Goal: Task Accomplishment & Management: Manage account settings

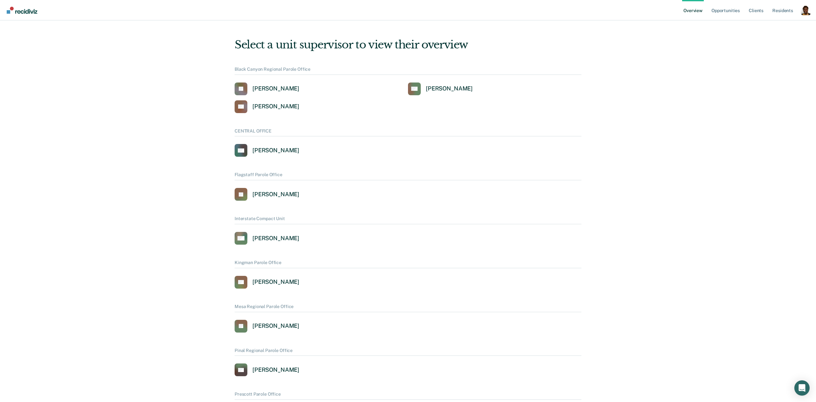
click at [806, 11] on div "Profile dropdown button" at bounding box center [806, 10] width 10 height 10
click at [763, 32] on link "Profile" at bounding box center [780, 28] width 41 height 5
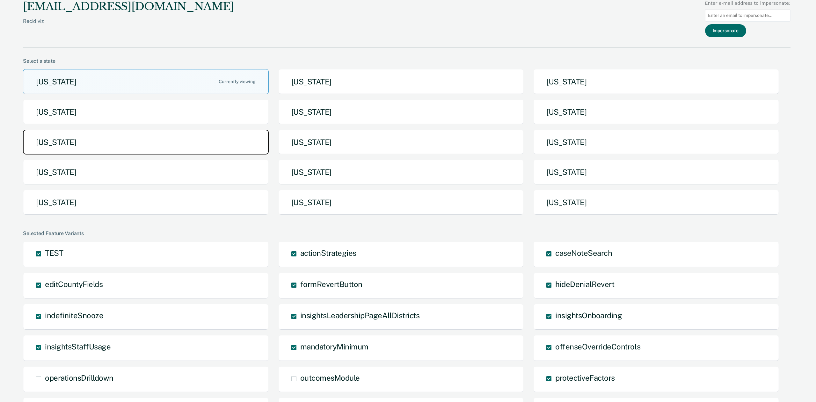
click at [213, 150] on button "[US_STATE]" at bounding box center [146, 142] width 246 height 25
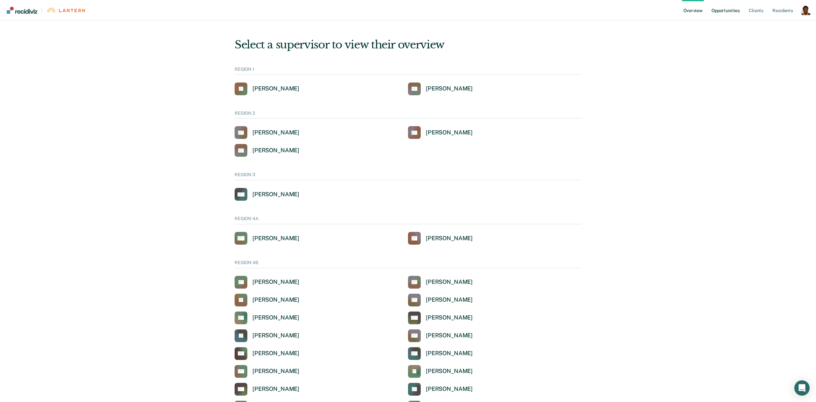
click at [719, 13] on link "Opportunities" at bounding box center [725, 10] width 31 height 20
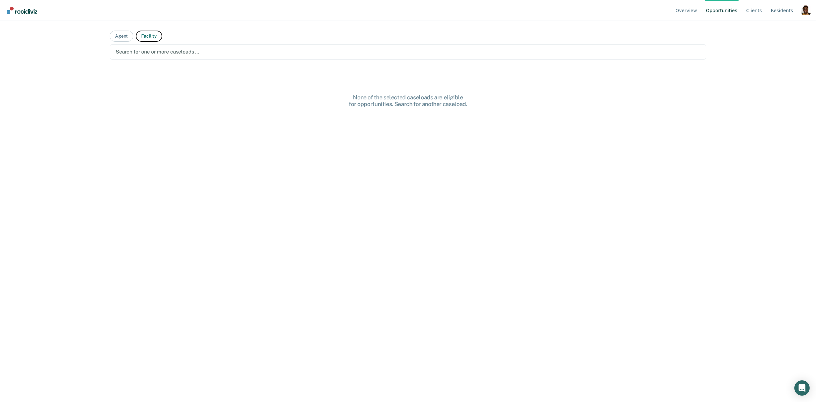
drag, startPoint x: 158, startPoint y: 37, endPoint x: 162, endPoint y: 50, distance: 13.2
click at [158, 37] on button "Facility" at bounding box center [149, 36] width 26 height 11
drag, startPoint x: 162, startPoint y: 50, endPoint x: 162, endPoint y: 59, distance: 8.9
click at [162, 51] on div at bounding box center [408, 51] width 585 height 7
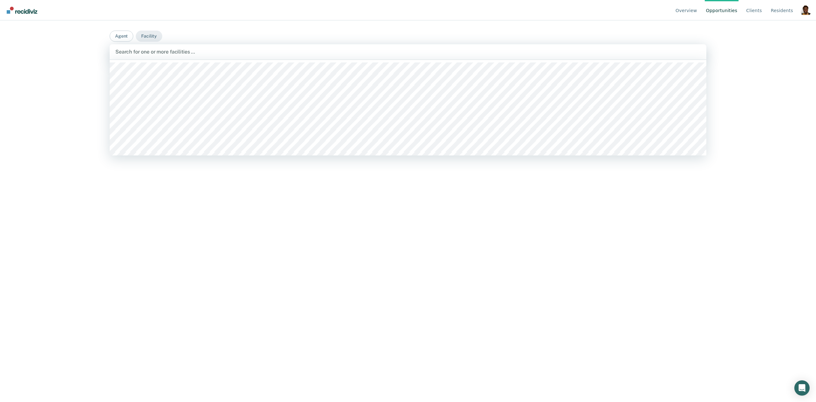
scroll to position [223, 0]
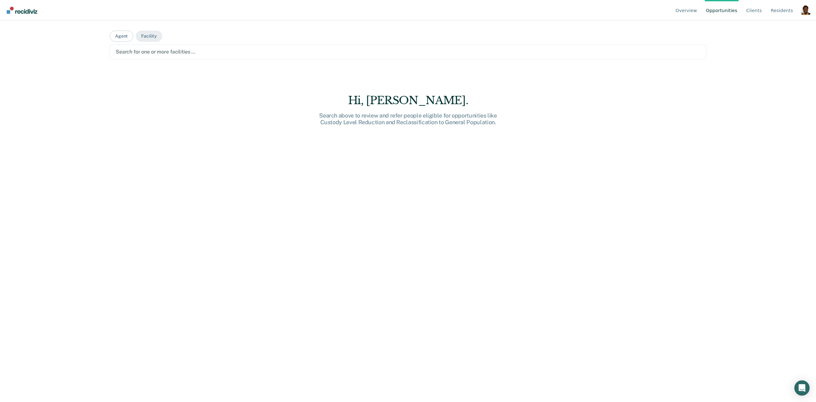
click at [233, 52] on div at bounding box center [408, 51] width 585 height 7
drag, startPoint x: 231, startPoint y: 56, endPoint x: 228, endPoint y: 57, distance: 3.4
click at [232, 55] on div "Search for one or more facilities …" at bounding box center [408, 51] width 586 height 9
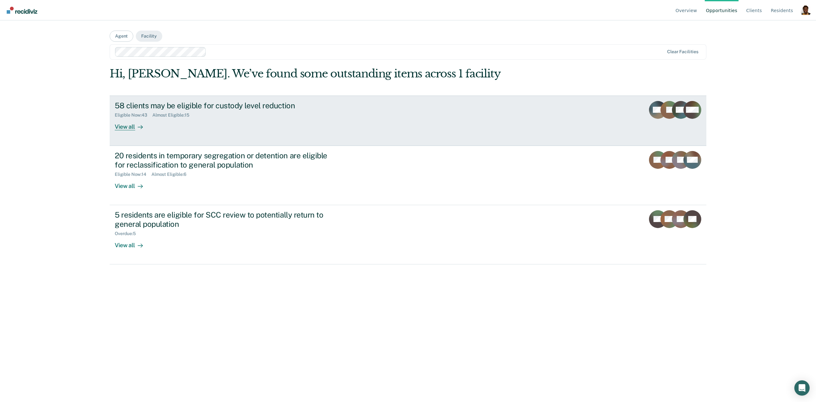
click at [130, 129] on div "View all" at bounding box center [133, 124] width 36 height 12
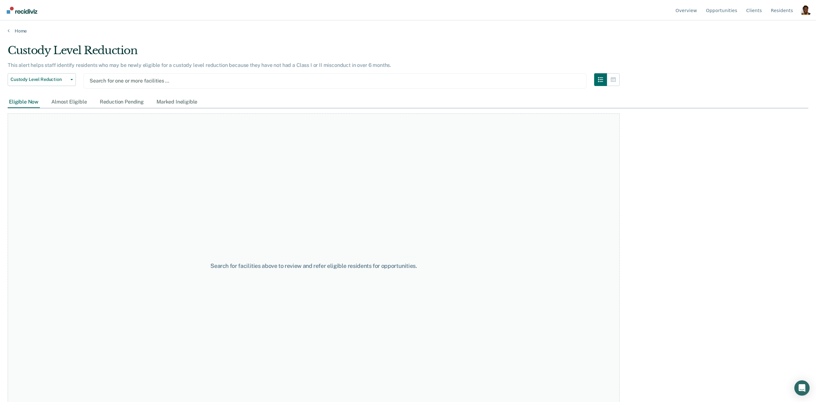
click at [188, 81] on div at bounding box center [335, 80] width 491 height 7
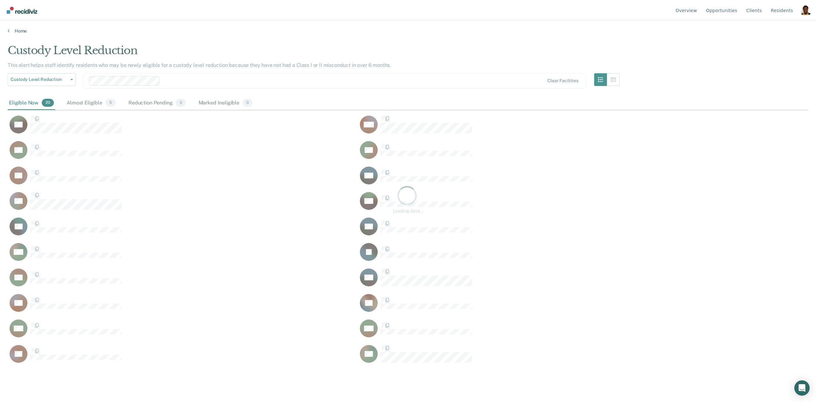
scroll to position [310, 801]
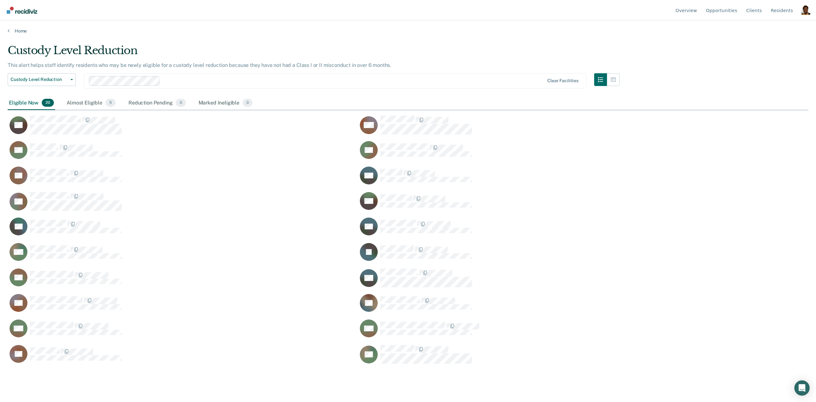
click at [210, 86] on div "Clear facilities" at bounding box center [335, 80] width 503 height 15
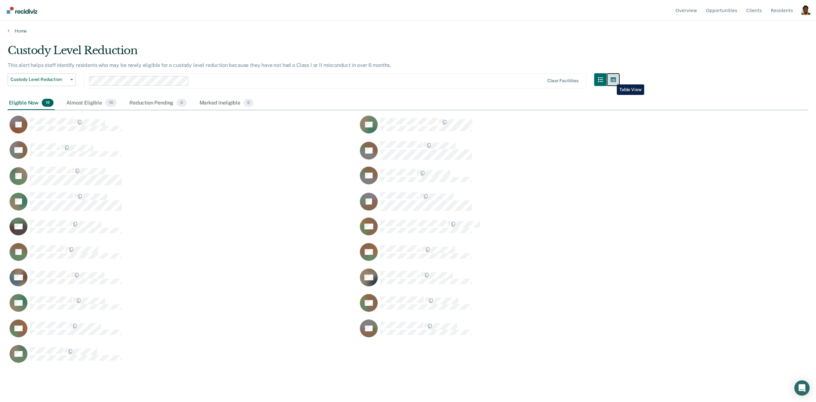
click at [612, 80] on icon "button" at bounding box center [613, 79] width 5 height 5
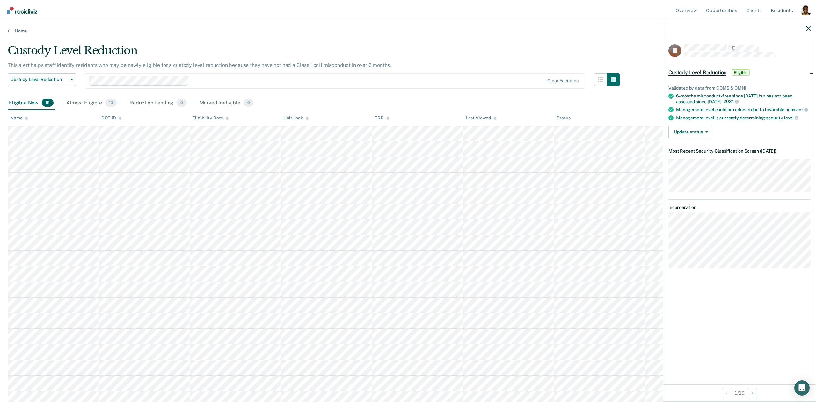
scroll to position [20, 0]
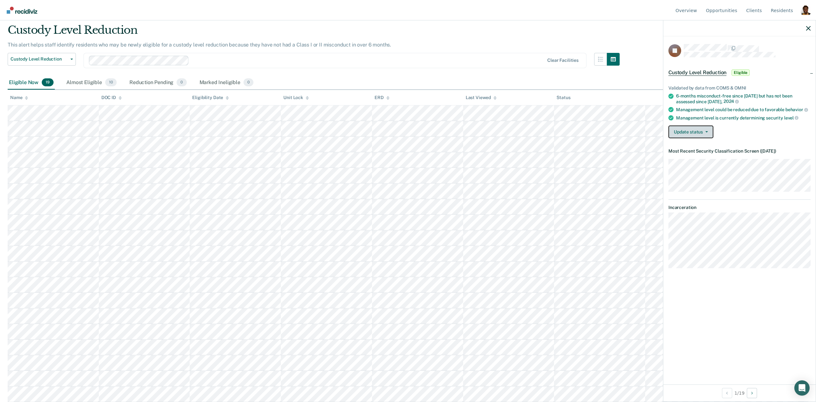
click at [695, 131] on button "Update status" at bounding box center [690, 132] width 45 height 13
click at [694, 148] on button "Mark Reduction Pending" at bounding box center [699, 147] width 62 height 10
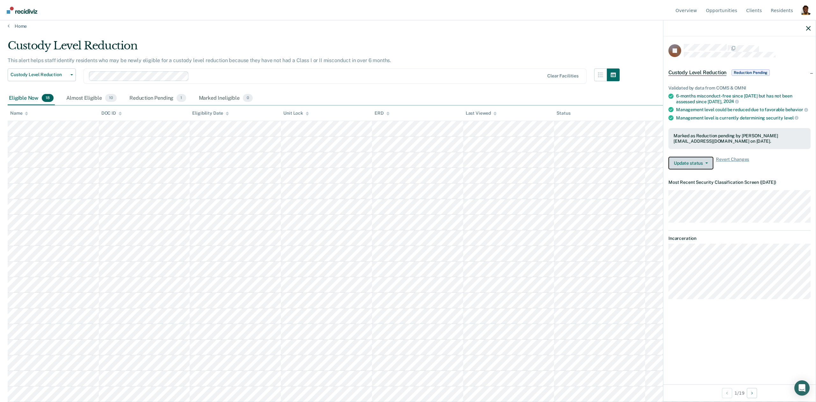
scroll to position [5, 0]
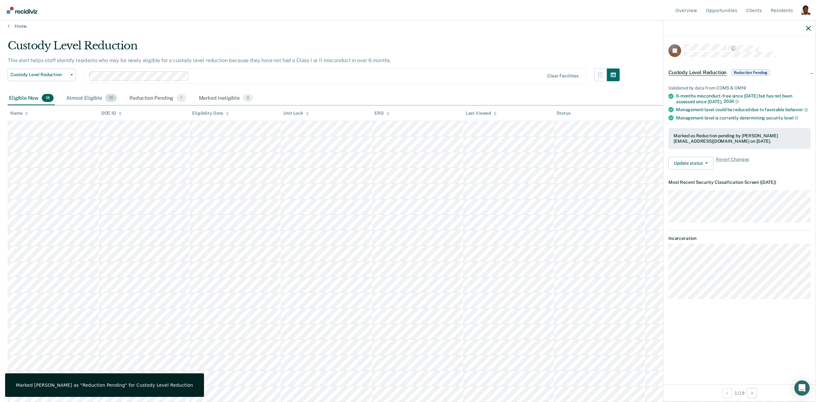
click at [91, 96] on div "Almost Eligible 10" at bounding box center [91, 98] width 53 height 14
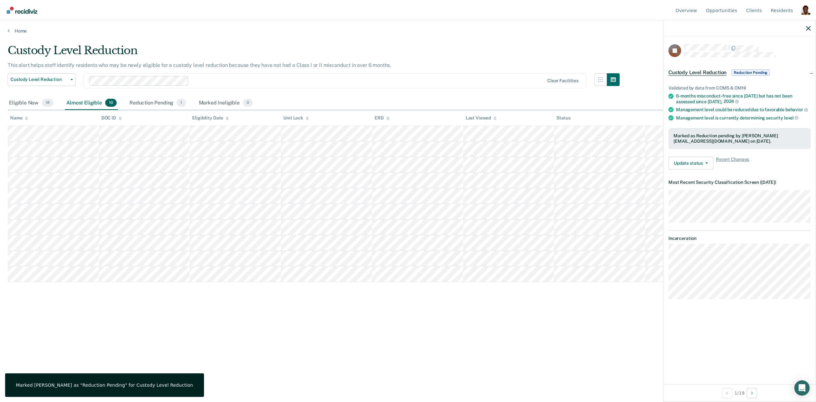
scroll to position [0, 0]
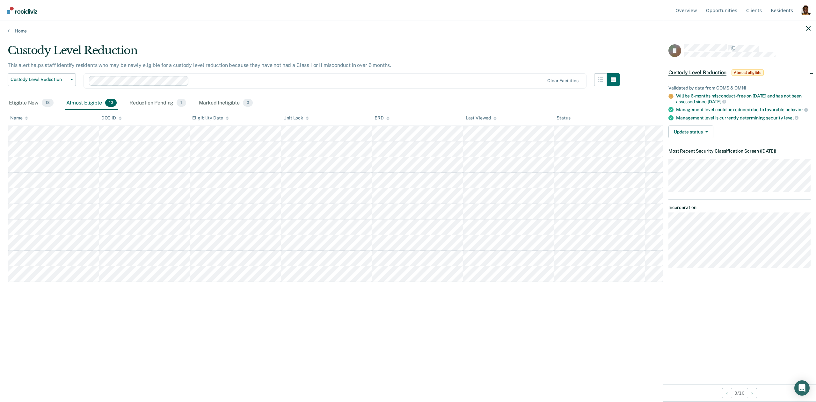
click at [189, 165] on tr at bounding box center [408, 165] width 801 height 16
click at [690, 135] on button "Update status" at bounding box center [690, 132] width 45 height 13
click at [688, 155] on button "Mark Ineligible" at bounding box center [699, 157] width 62 height 10
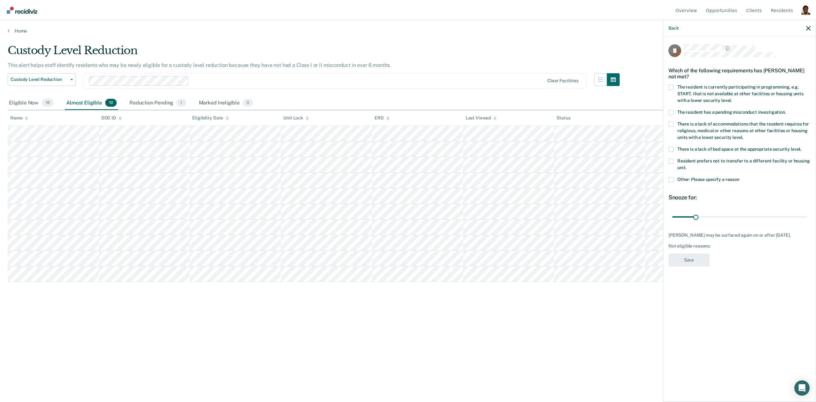
drag, startPoint x: 687, startPoint y: 184, endPoint x: 689, endPoint y: 179, distance: 5.3
click at [687, 184] on div "Other: Please specify a reason" at bounding box center [739, 183] width 142 height 12
click at [689, 179] on span "Other: Please specify a reason" at bounding box center [708, 179] width 62 height 5
click at [739, 177] on input "Other: Please specify a reason" at bounding box center [739, 177] width 0 height 0
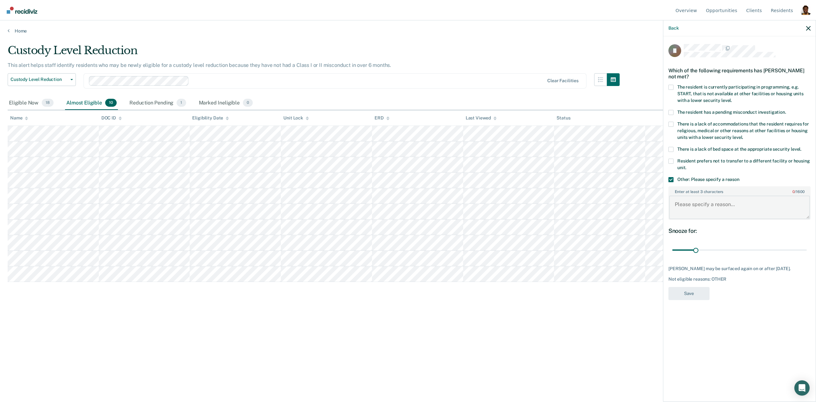
click at [683, 206] on textarea "Enter at least 3 characters 0 / 1600" at bounding box center [739, 208] width 141 height 24
type textarea "testing"
click at [690, 149] on span "There is a lack of bed space at the appropriate security level." at bounding box center [739, 149] width 124 height 5
click at [801, 147] on input "There is a lack of bed space at the appropriate security level." at bounding box center [801, 147] width 0 height 0
click at [674, 178] on label "Other: Please specify a reason" at bounding box center [739, 180] width 142 height 7
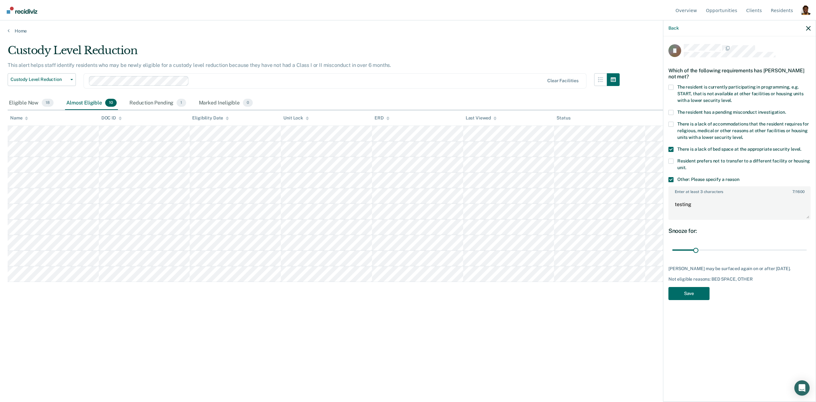
click at [739, 177] on input "Other: Please specify a reason" at bounding box center [739, 177] width 0 height 0
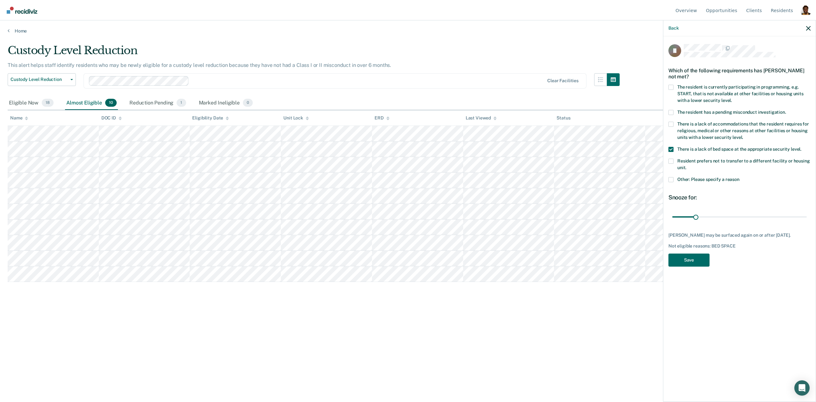
click at [674, 178] on label "Other: Please specify a reason" at bounding box center [739, 180] width 142 height 7
click at [739, 177] on input "Other: Please specify a reason" at bounding box center [739, 177] width 0 height 0
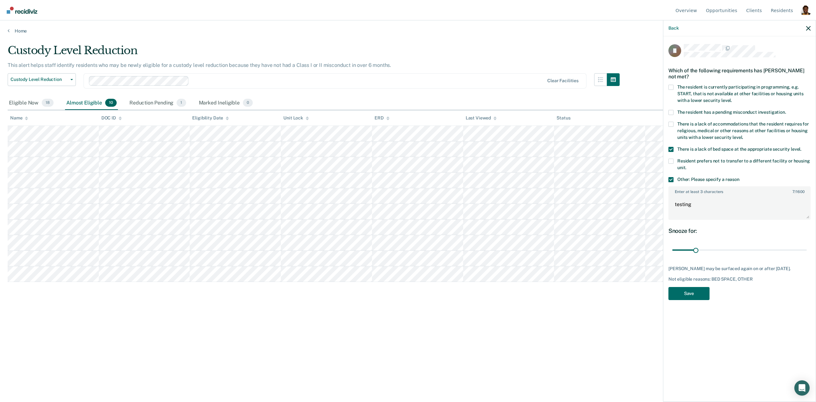
click at [674, 178] on label "Other: Please specify a reason" at bounding box center [739, 180] width 142 height 7
click at [739, 177] on input "Other: Please specify a reason" at bounding box center [739, 177] width 0 height 0
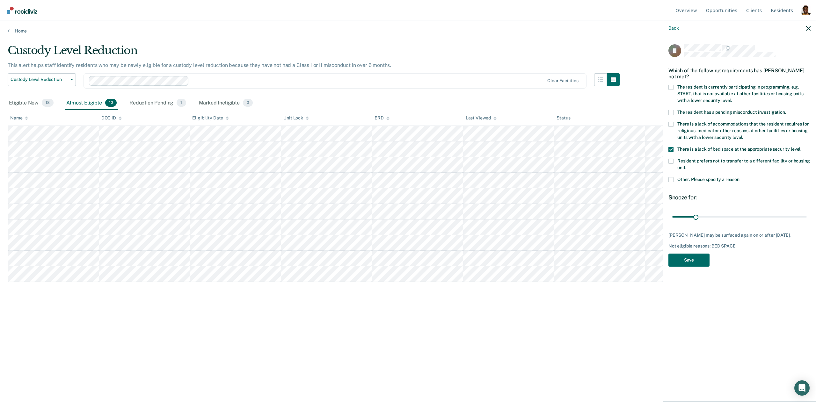
click at [674, 178] on label "Other: Please specify a reason" at bounding box center [739, 180] width 142 height 7
click at [739, 177] on input "Other: Please specify a reason" at bounding box center [739, 177] width 0 height 0
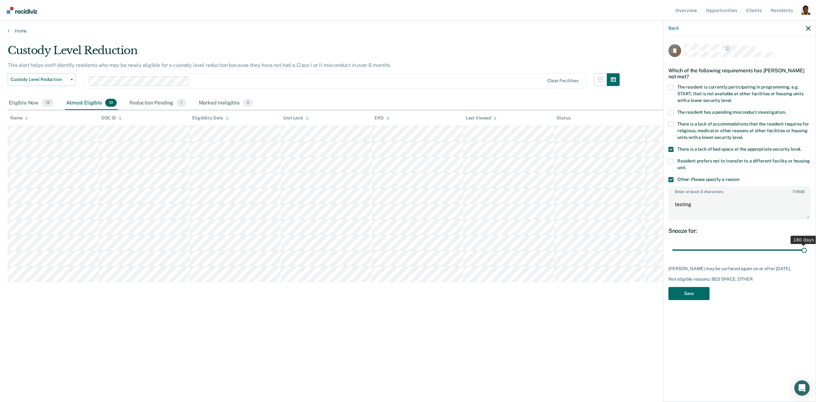
drag, startPoint x: 696, startPoint y: 250, endPoint x: 808, endPoint y: 251, distance: 112.5
type input "180"
click at [807, 251] on input "range" at bounding box center [739, 250] width 135 height 11
click at [705, 295] on button "Save" at bounding box center [688, 293] width 41 height 13
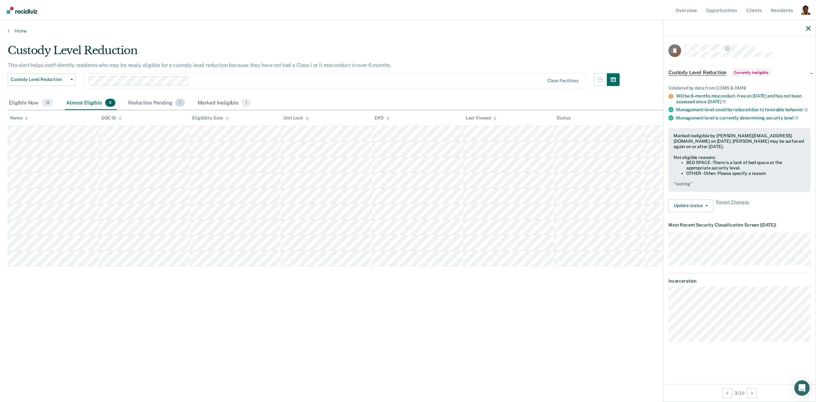
click at [171, 97] on div "Reduction Pending 1" at bounding box center [156, 103] width 59 height 14
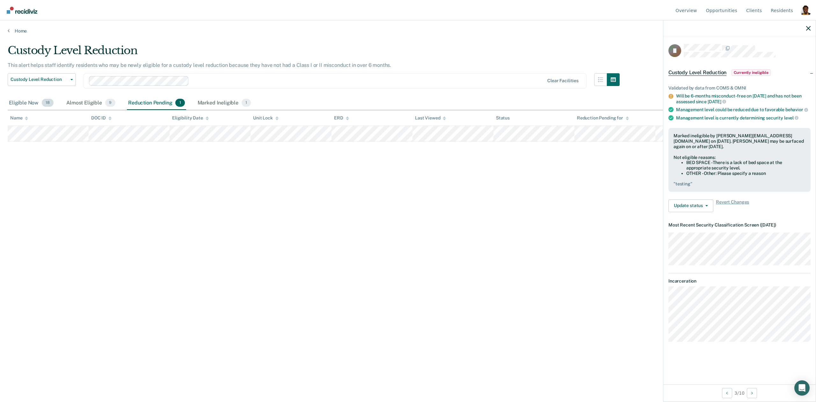
click at [25, 103] on div "Eligible Now 18" at bounding box center [31, 103] width 47 height 14
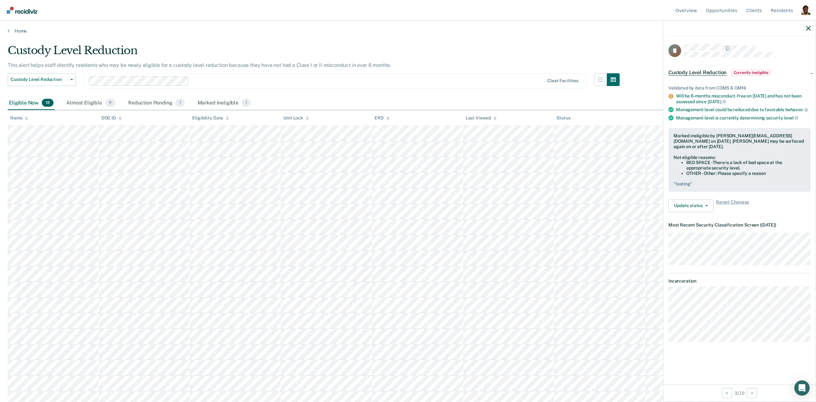
scroll to position [5, 0]
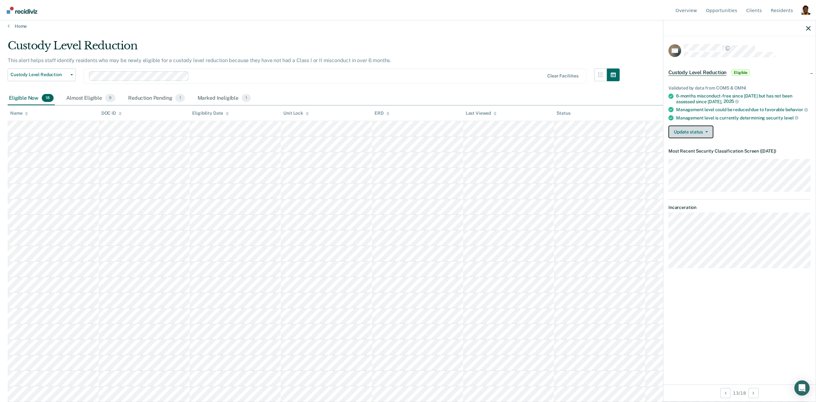
click at [683, 134] on button "Update status" at bounding box center [690, 132] width 45 height 13
click at [693, 158] on button "Mark Ineligible" at bounding box center [699, 157] width 62 height 10
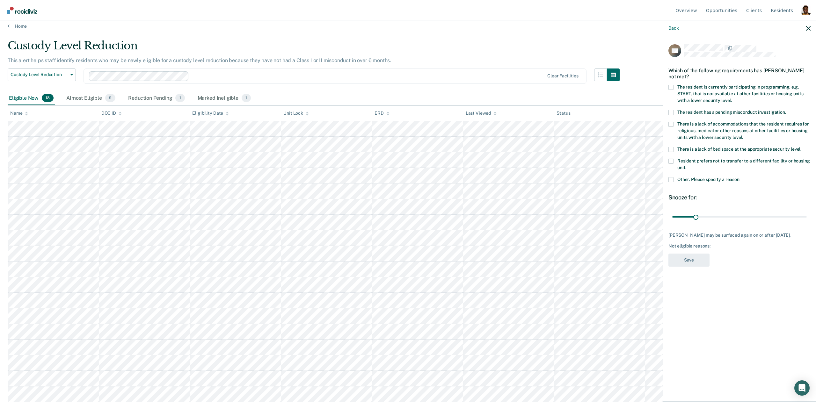
click at [724, 112] on span "The resident has a pending misconduct investigation." at bounding box center [731, 112] width 109 height 5
click at [786, 110] on input "The resident has a pending misconduct investigation." at bounding box center [786, 110] width 0 height 0
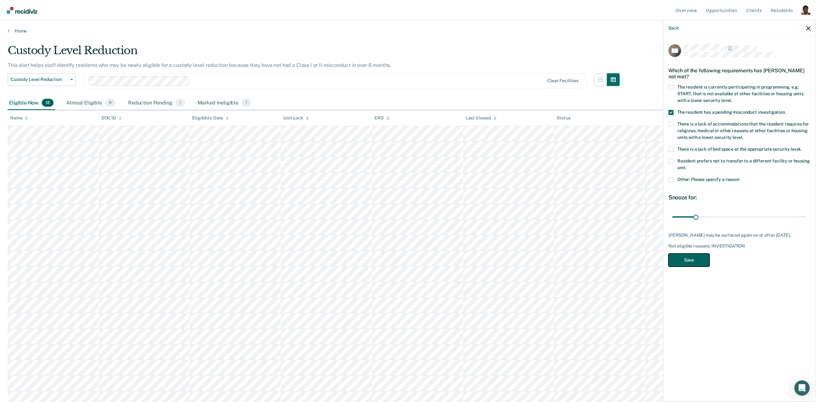
click at [694, 262] on button "Save" at bounding box center [688, 260] width 41 height 13
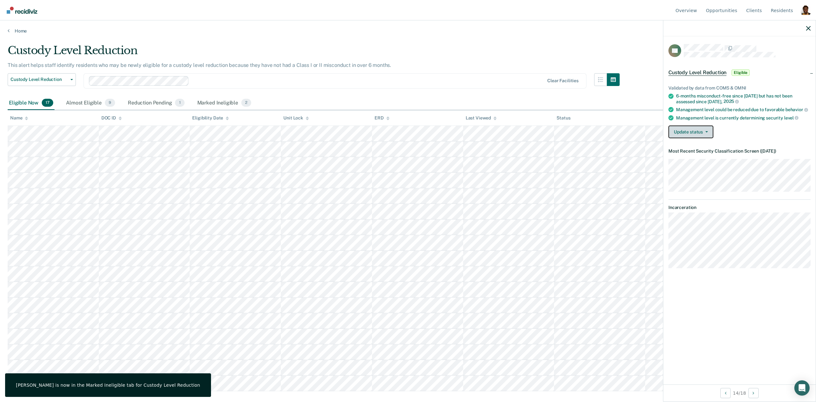
drag, startPoint x: 681, startPoint y: 136, endPoint x: 688, endPoint y: 155, distance: 20.4
click at [681, 136] on button "Update status" at bounding box center [690, 132] width 45 height 13
click at [687, 157] on button "Mark Ineligible" at bounding box center [699, 157] width 62 height 10
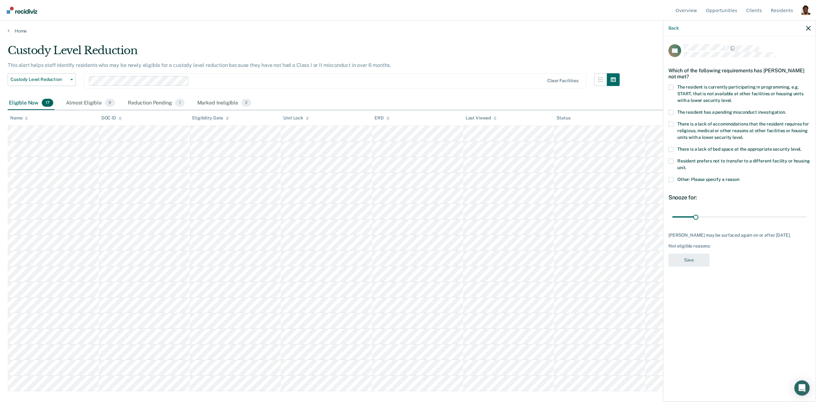
click at [678, 125] on span "There is a lack of accommodations that the resident requires for religious, med…" at bounding box center [743, 130] width 132 height 18
click at [743, 135] on input "There is a lack of accommodations that the resident requires for religious, med…" at bounding box center [743, 135] width 0 height 0
type input "68"
click at [723, 219] on input "range" at bounding box center [739, 216] width 135 height 11
click at [694, 264] on button "Save" at bounding box center [688, 260] width 41 height 13
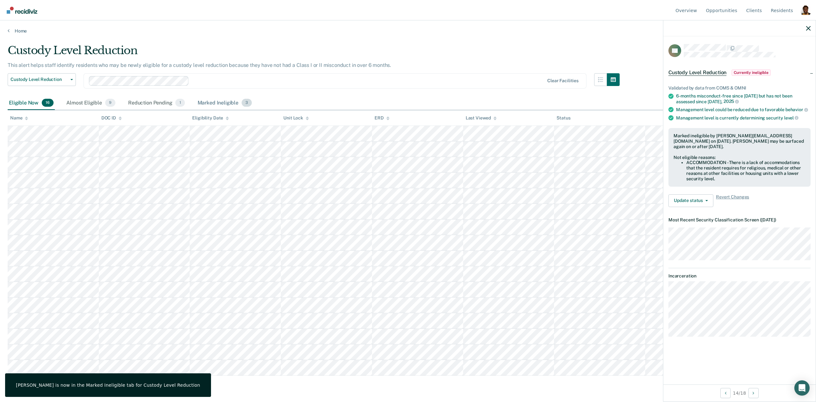
click at [224, 102] on div "Marked Ineligible 3" at bounding box center [224, 103] width 57 height 14
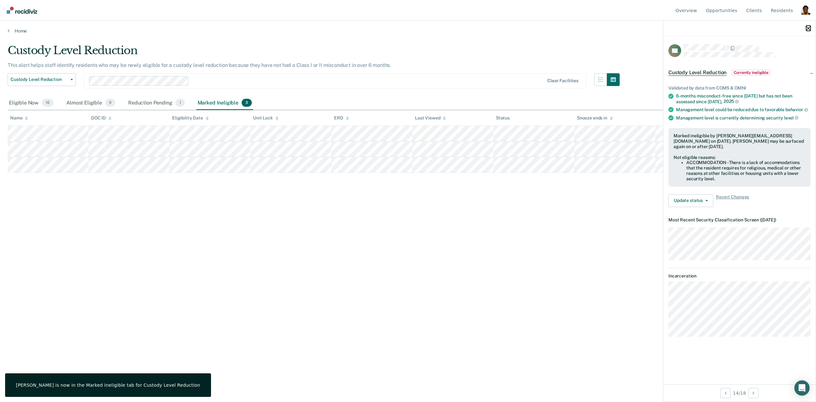
click at [808, 29] on icon "button" at bounding box center [808, 28] width 4 height 4
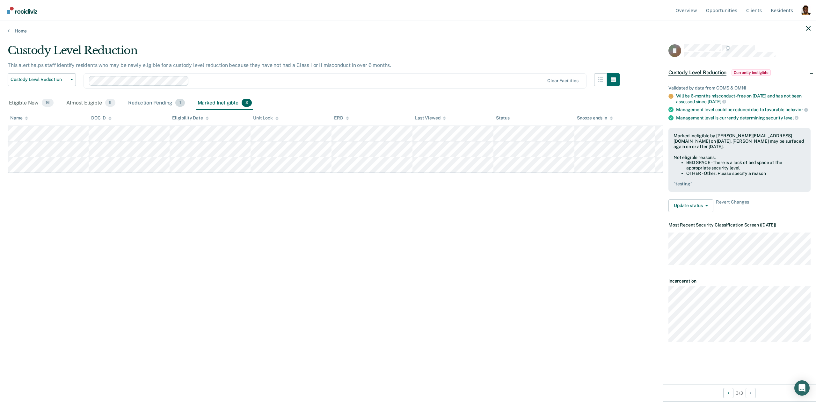
click at [158, 106] on div "Reduction Pending 1" at bounding box center [156, 103] width 59 height 14
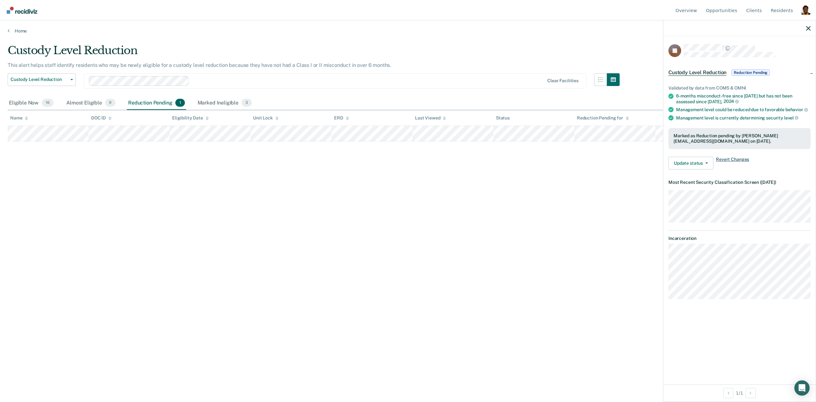
click at [734, 161] on span "Revert Changes" at bounding box center [732, 163] width 33 height 13
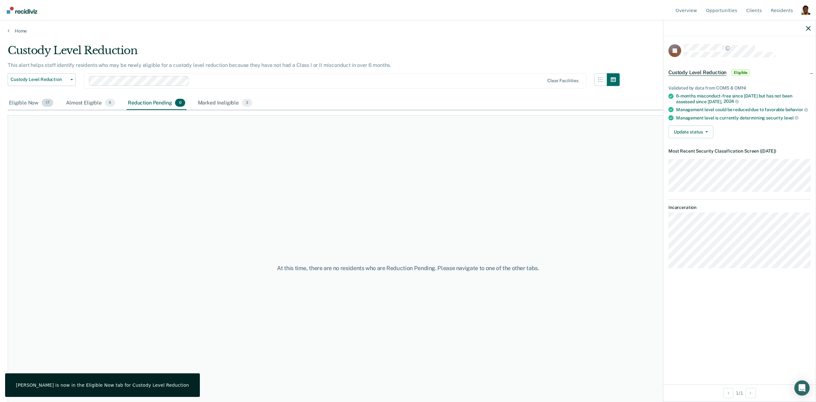
click at [26, 106] on div "Eligible Now 17" at bounding box center [31, 103] width 47 height 14
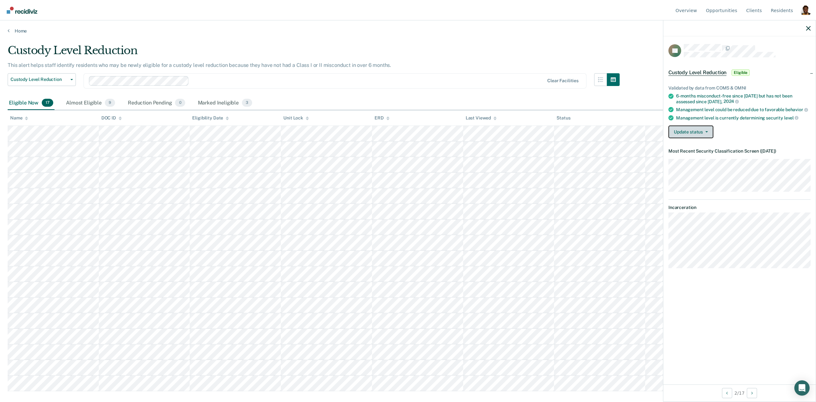
click at [697, 132] on button "Update status" at bounding box center [690, 132] width 45 height 13
click at [704, 149] on button "Mark Reduction Pending" at bounding box center [699, 147] width 62 height 10
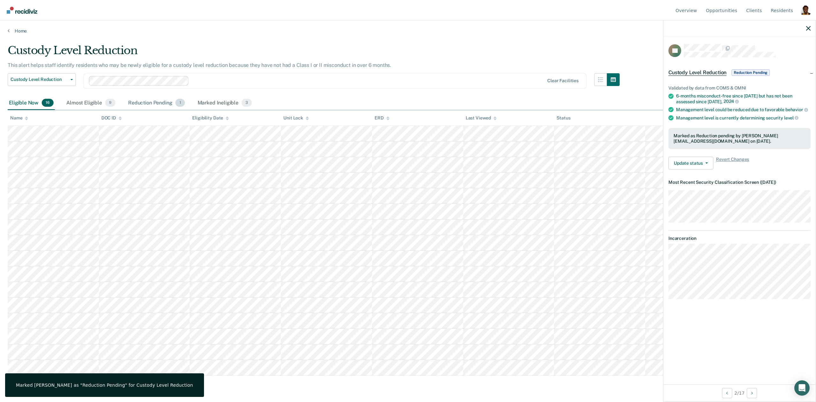
click at [140, 104] on div "Reduction Pending 1" at bounding box center [156, 103] width 59 height 14
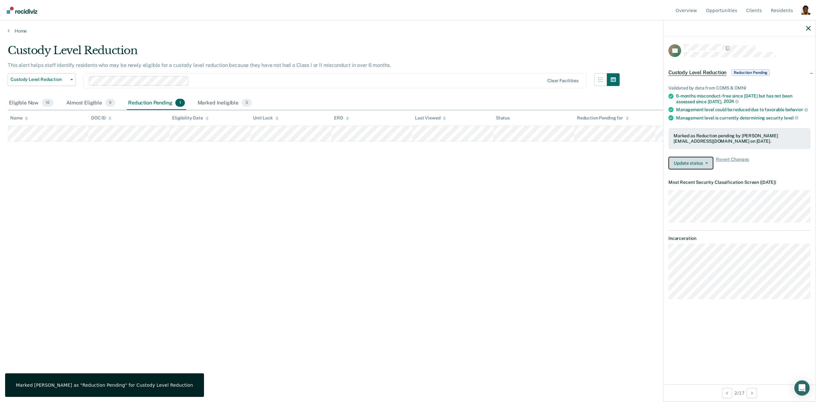
click at [693, 159] on button "Update status" at bounding box center [690, 163] width 45 height 13
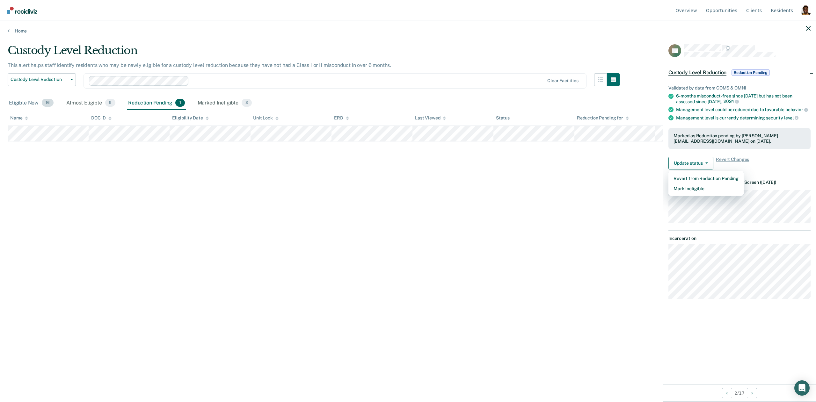
click at [25, 99] on div "Eligible Now 16" at bounding box center [31, 103] width 47 height 14
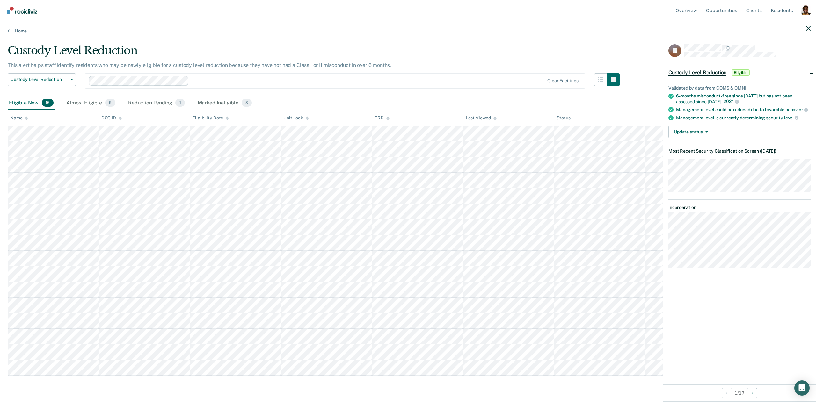
click at [529, 72] on div "This alert helps staff identify residents who may be newly eligible for a custo…" at bounding box center [314, 67] width 612 height 11
drag, startPoint x: 806, startPoint y: 27, endPoint x: 810, endPoint y: 19, distance: 9.1
click at [806, 27] on icon "button" at bounding box center [808, 28] width 4 height 4
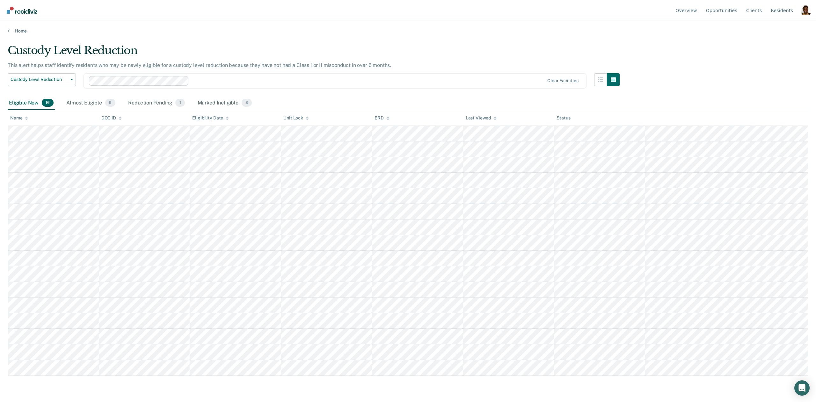
drag, startPoint x: 804, startPoint y: 12, endPoint x: 704, endPoint y: 41, distance: 104.3
click at [804, 12] on div "Profile dropdown button" at bounding box center [806, 10] width 10 height 10
click at [760, 29] on link "Profile" at bounding box center [780, 29] width 41 height 5
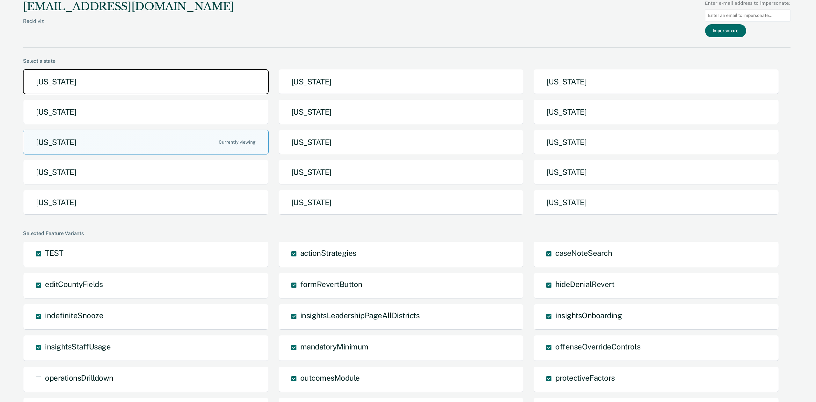
click at [150, 85] on button "[US_STATE]" at bounding box center [146, 81] width 246 height 25
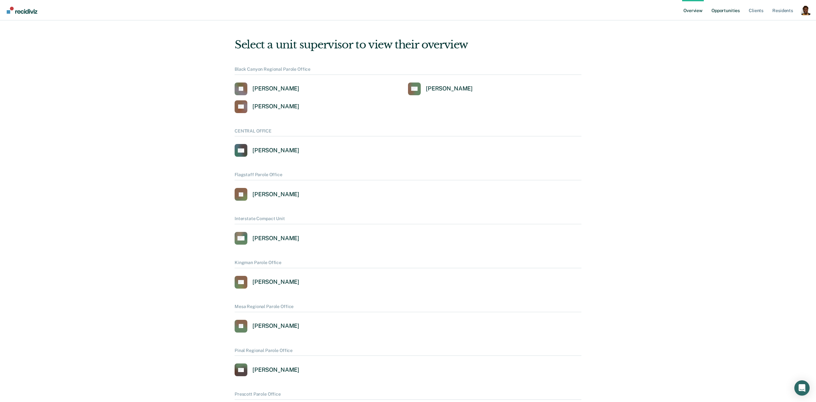
click at [720, 11] on link "Opportunities" at bounding box center [725, 10] width 31 height 20
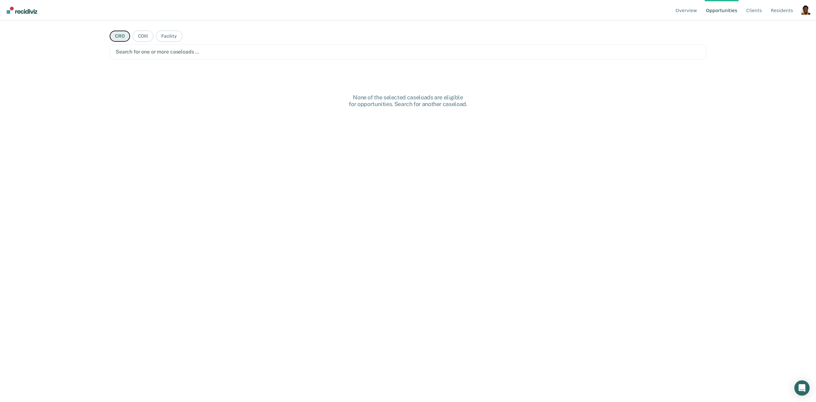
click at [117, 38] on button "CRO" at bounding box center [120, 36] width 20 height 11
click at [145, 40] on button "COIII" at bounding box center [143, 36] width 21 height 11
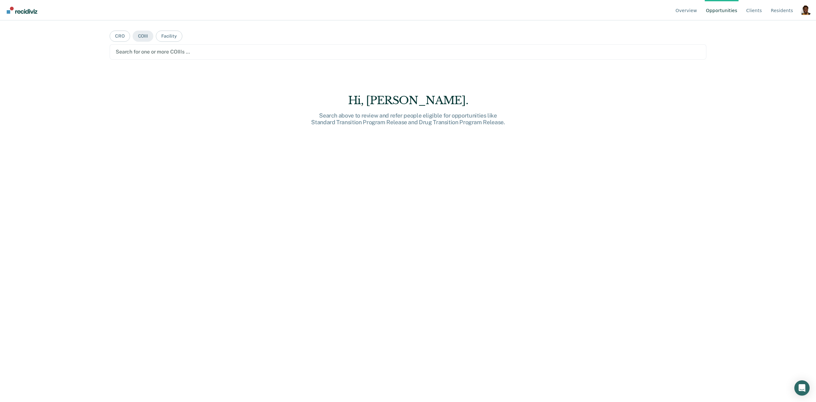
click at [148, 54] on div at bounding box center [408, 51] width 585 height 7
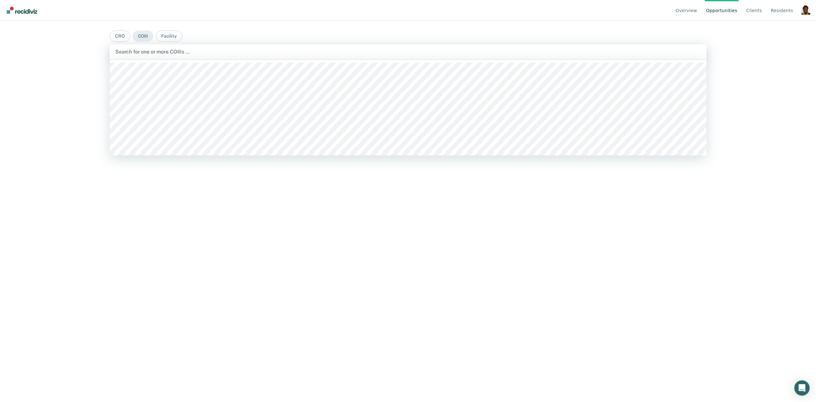
scroll to position [39, 0]
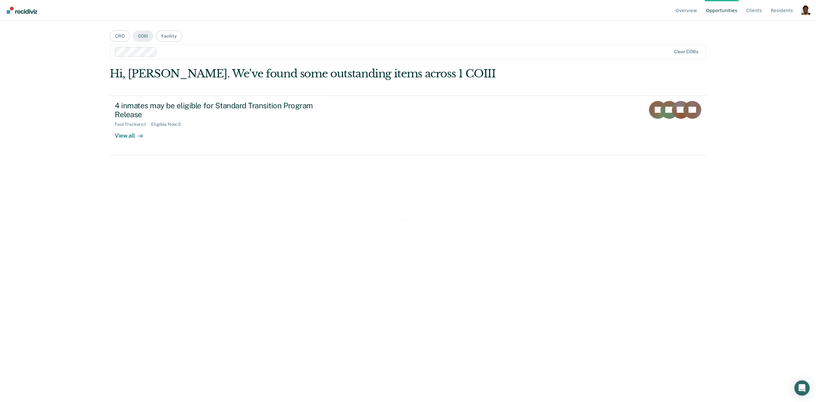
click at [127, 141] on div "Loading data..." at bounding box center [408, 232] width 597 height 331
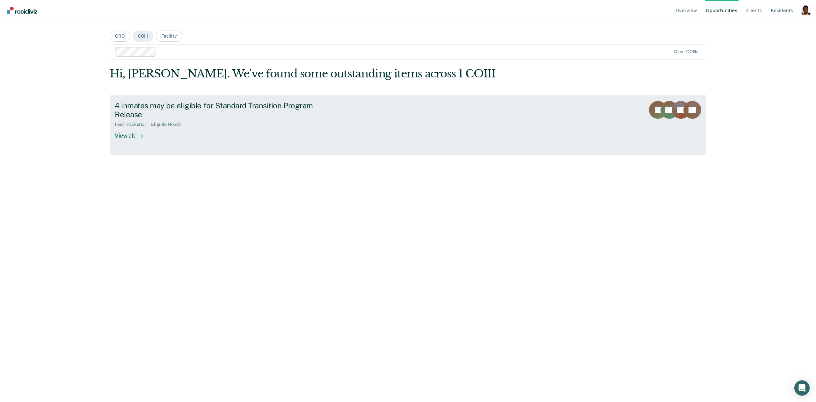
click at [133, 135] on div "View all" at bounding box center [133, 133] width 36 height 12
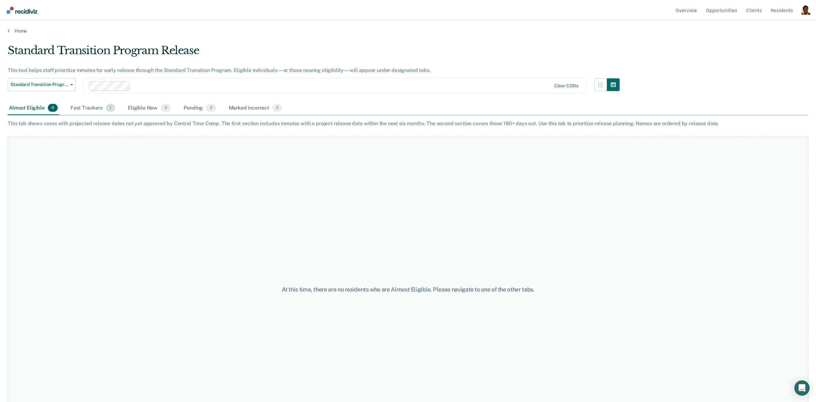
click at [69, 108] on div "Fast Trackers 1" at bounding box center [92, 108] width 47 height 14
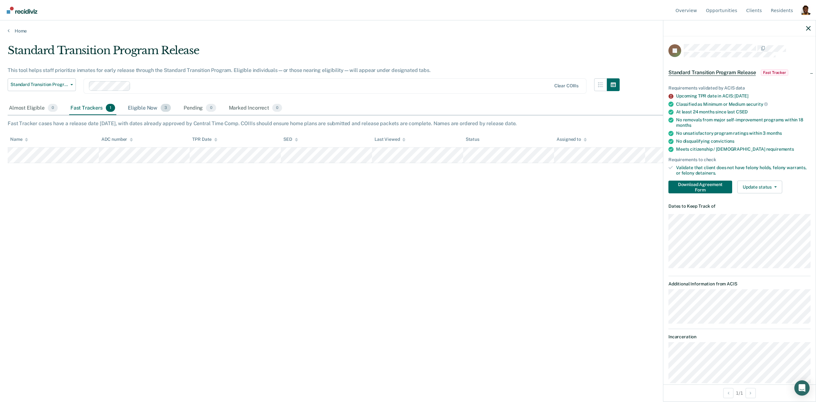
click at [147, 113] on div "Eligible Now 3" at bounding box center [150, 108] width 46 height 14
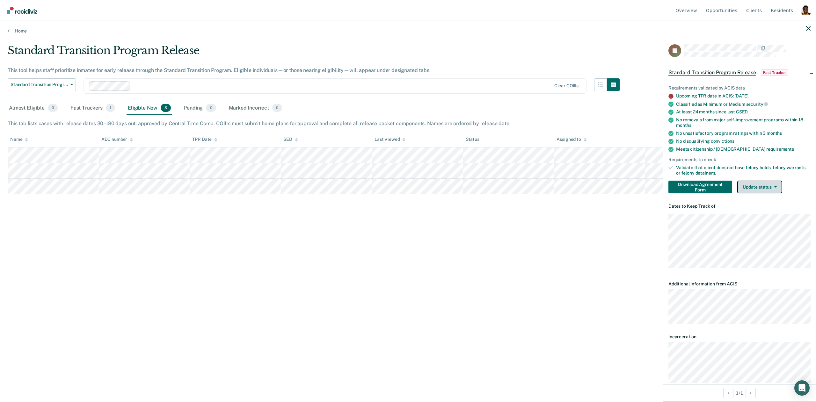
click at [761, 189] on button "Update status" at bounding box center [759, 187] width 45 height 13
click at [763, 204] on button "Home Plan in Progress" at bounding box center [772, 202] width 71 height 10
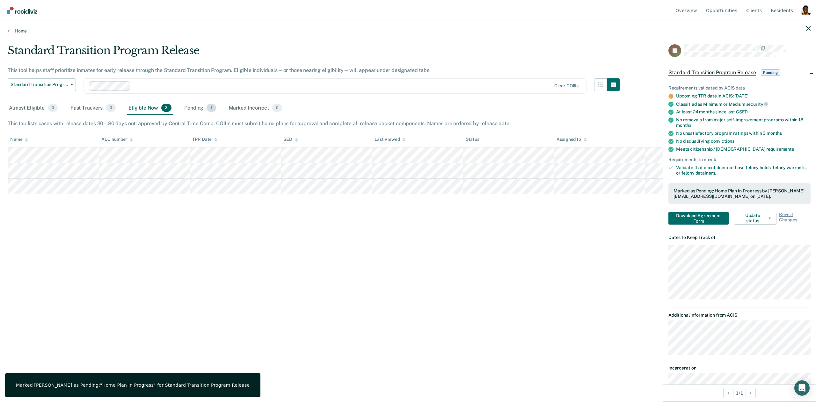
click at [195, 107] on div "Pending 1" at bounding box center [200, 108] width 34 height 14
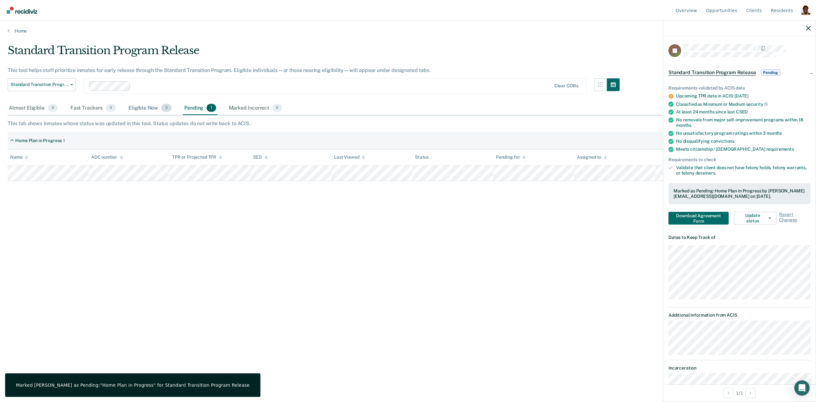
click at [147, 111] on div "Eligible Now 3" at bounding box center [150, 108] width 46 height 14
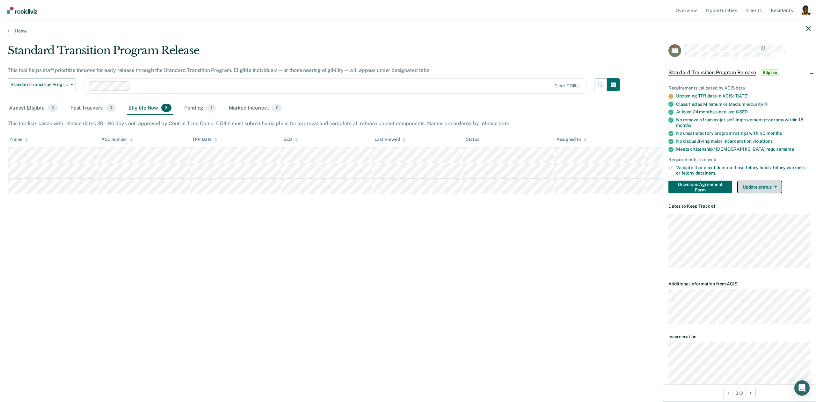
click at [764, 189] on button "Update status" at bounding box center [759, 187] width 45 height 13
click at [757, 214] on button "Awaiting Home Plan Approval" at bounding box center [772, 212] width 71 height 10
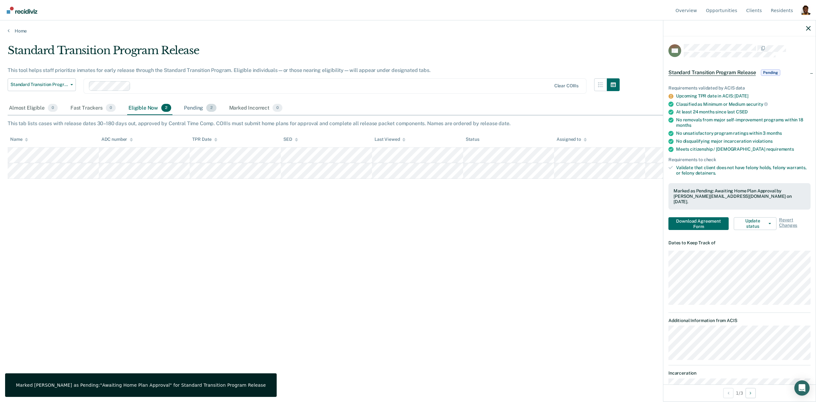
click at [187, 109] on div "Pending 2" at bounding box center [200, 108] width 35 height 14
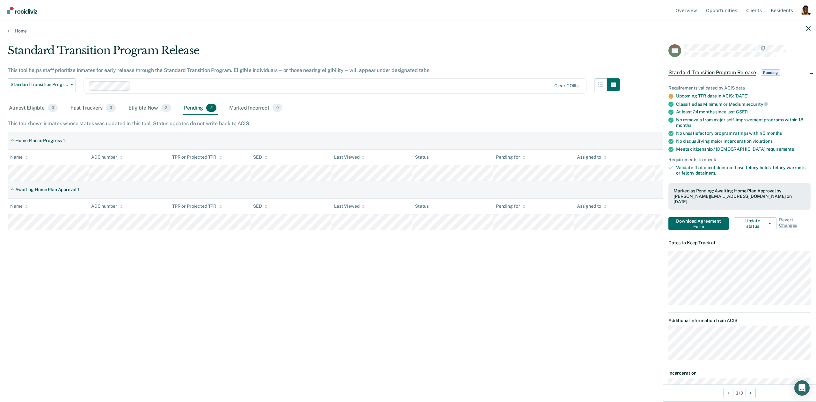
click at [811, 29] on div at bounding box center [739, 28] width 152 height 16
drag, startPoint x: 804, startPoint y: 29, endPoint x: 806, endPoint y: 13, distance: 15.8
click at [804, 29] on div at bounding box center [739, 28] width 152 height 16
drag, startPoint x: 808, startPoint y: 30, endPoint x: 804, endPoint y: 11, distance: 19.1
click at [808, 29] on icon "button" at bounding box center [808, 28] width 4 height 4
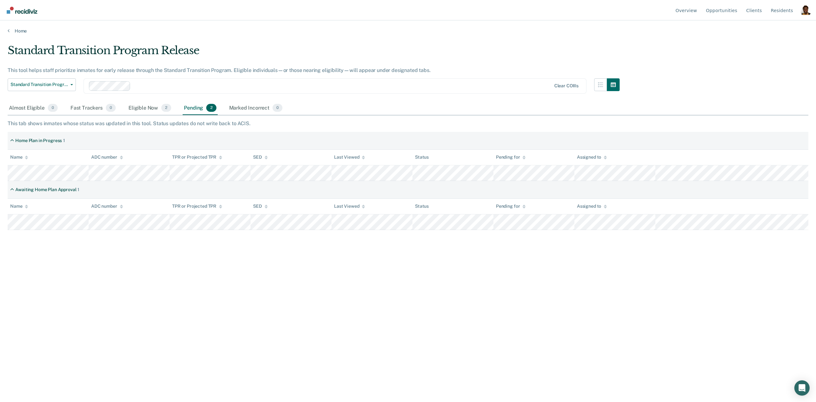
drag, startPoint x: 804, startPoint y: 11, endPoint x: 679, endPoint y: 54, distance: 132.1
click at [803, 11] on div "Profile dropdown button" at bounding box center [806, 10] width 10 height 10
click at [761, 32] on link "Profile" at bounding box center [780, 29] width 41 height 5
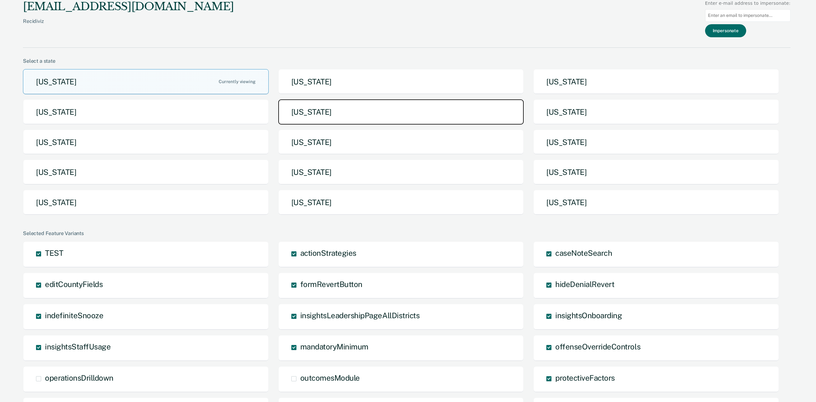
click at [356, 120] on button "[US_STATE]" at bounding box center [401, 111] width 246 height 25
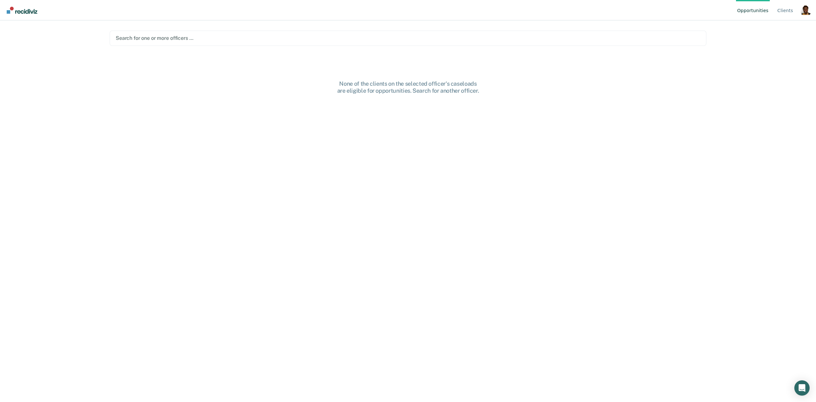
click at [200, 46] on main "Search for one or more officers … None of the clients on the selected officer's…" at bounding box center [408, 203] width 612 height 367
click at [195, 40] on div at bounding box center [408, 37] width 585 height 7
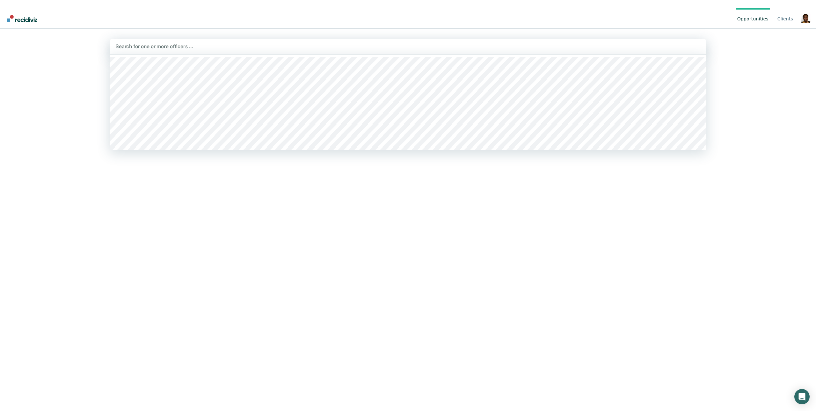
scroll to position [203, 0]
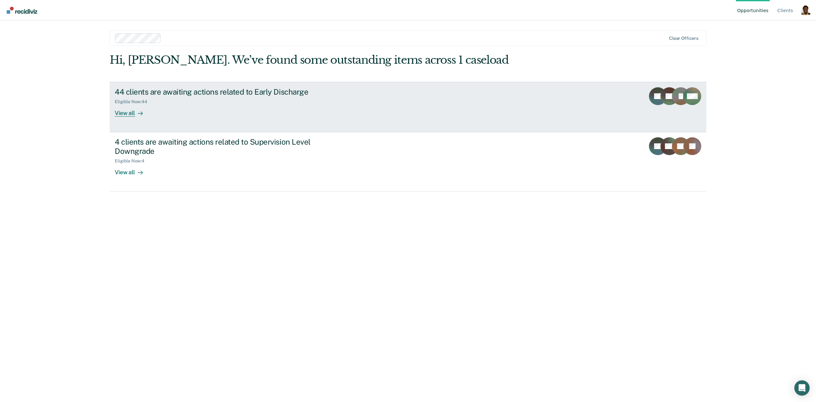
click at [122, 113] on div "View all" at bounding box center [133, 110] width 36 height 12
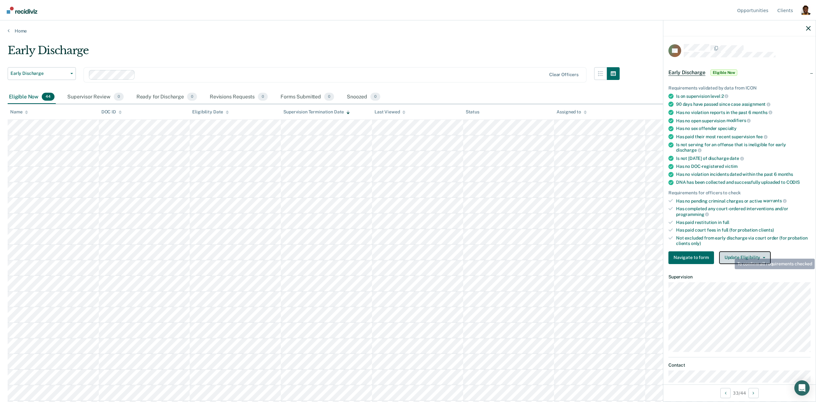
click at [732, 253] on button "Update Eligibility" at bounding box center [745, 257] width 52 height 13
click at [729, 266] on button "Submit for Supervisor Approval" at bounding box center [756, 271] width 75 height 10
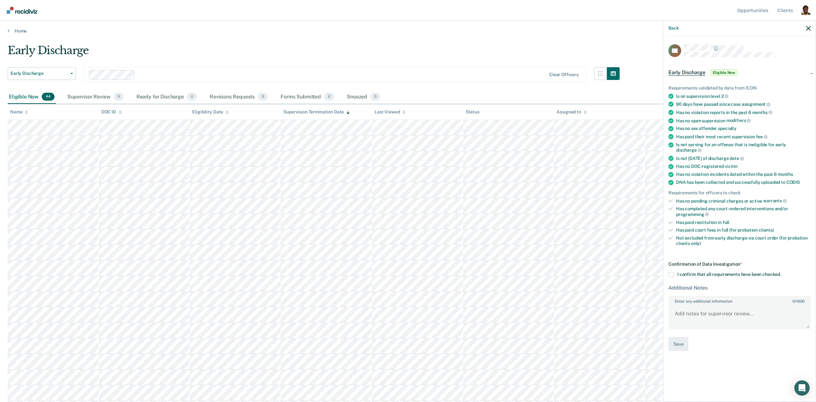
click at [674, 271] on div "Confirmation of Data Investigation * I confirm that all requirements have been …" at bounding box center [739, 307] width 142 height 90
click at [673, 272] on span at bounding box center [670, 274] width 5 height 5
click at [781, 272] on input "I confirm that all requirements have been checked." at bounding box center [781, 272] width 0 height 0
click at [696, 305] on textarea "Enter any additional information 0 / 1600" at bounding box center [739, 317] width 141 height 24
type textarea "testf"
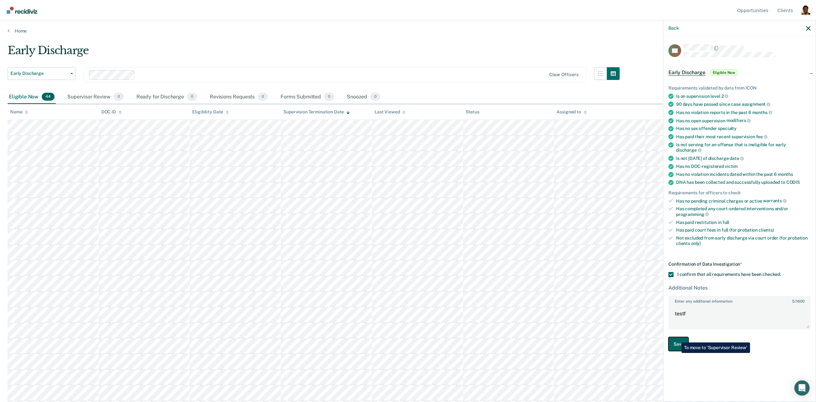
click at [675, 338] on button "Save" at bounding box center [678, 344] width 20 height 14
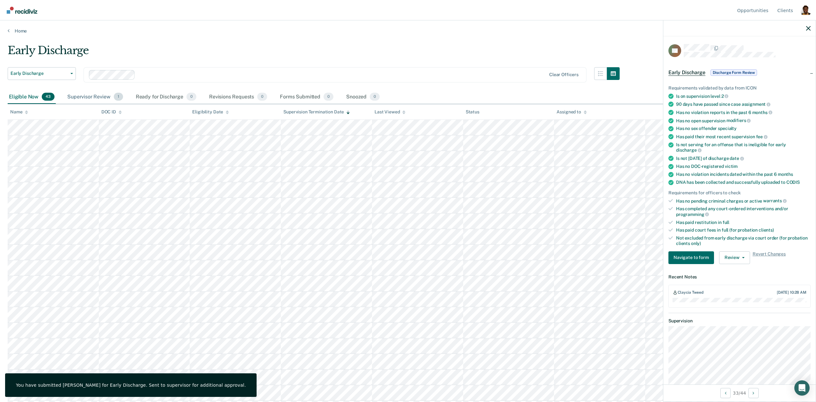
click at [93, 100] on div "Supervisor Review 1" at bounding box center [95, 97] width 58 height 14
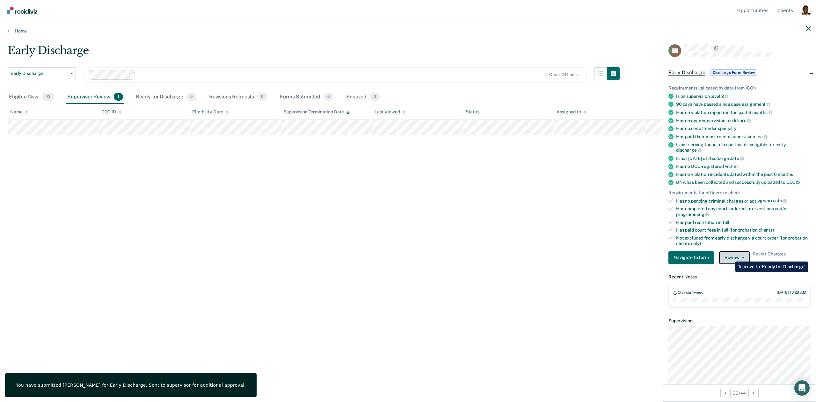
click at [730, 253] on button "Review" at bounding box center [734, 257] width 31 height 13
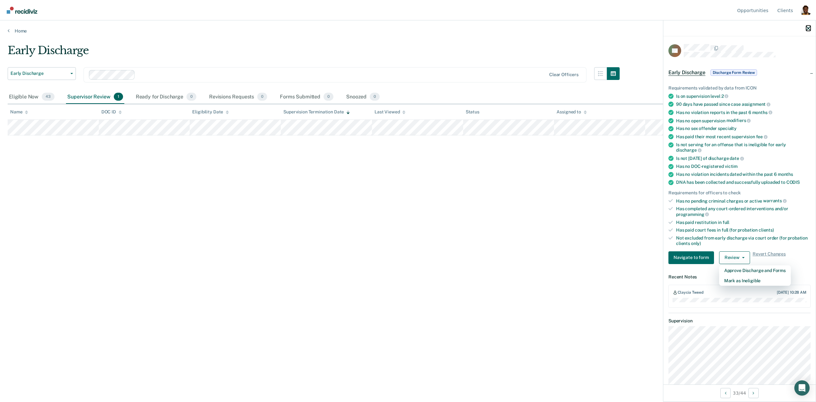
click at [806, 28] on icon "button" at bounding box center [808, 28] width 4 height 4
